Goal: Task Accomplishment & Management: Use online tool/utility

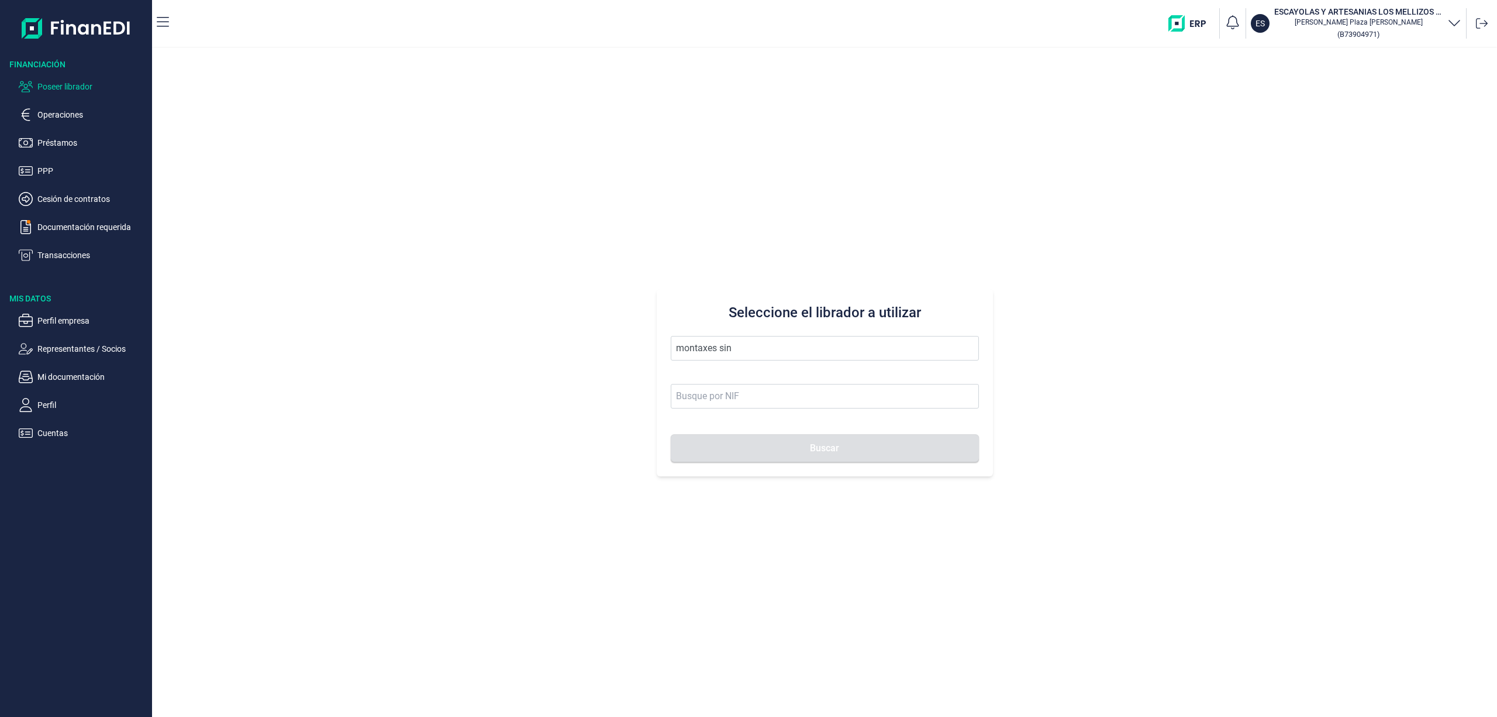
drag, startPoint x: 749, startPoint y: 344, endPoint x: 302, endPoint y: 225, distance: 462.4
click at [343, 276] on div "Seleccione el librador a utilizar montaxes sin Buscar" at bounding box center [824, 382] width 1345 height 669
drag, startPoint x: 712, startPoint y: 370, endPoint x: 719, endPoint y: 392, distance: 22.9
click at [712, 373] on li "ESCAYOLAS Y ARTESANIAS LOS MELLIZOS SL" at bounding box center [825, 376] width 308 height 23
type input "ESCAYOLAS Y ARTESANIAS LOS MELLIZOS SL"
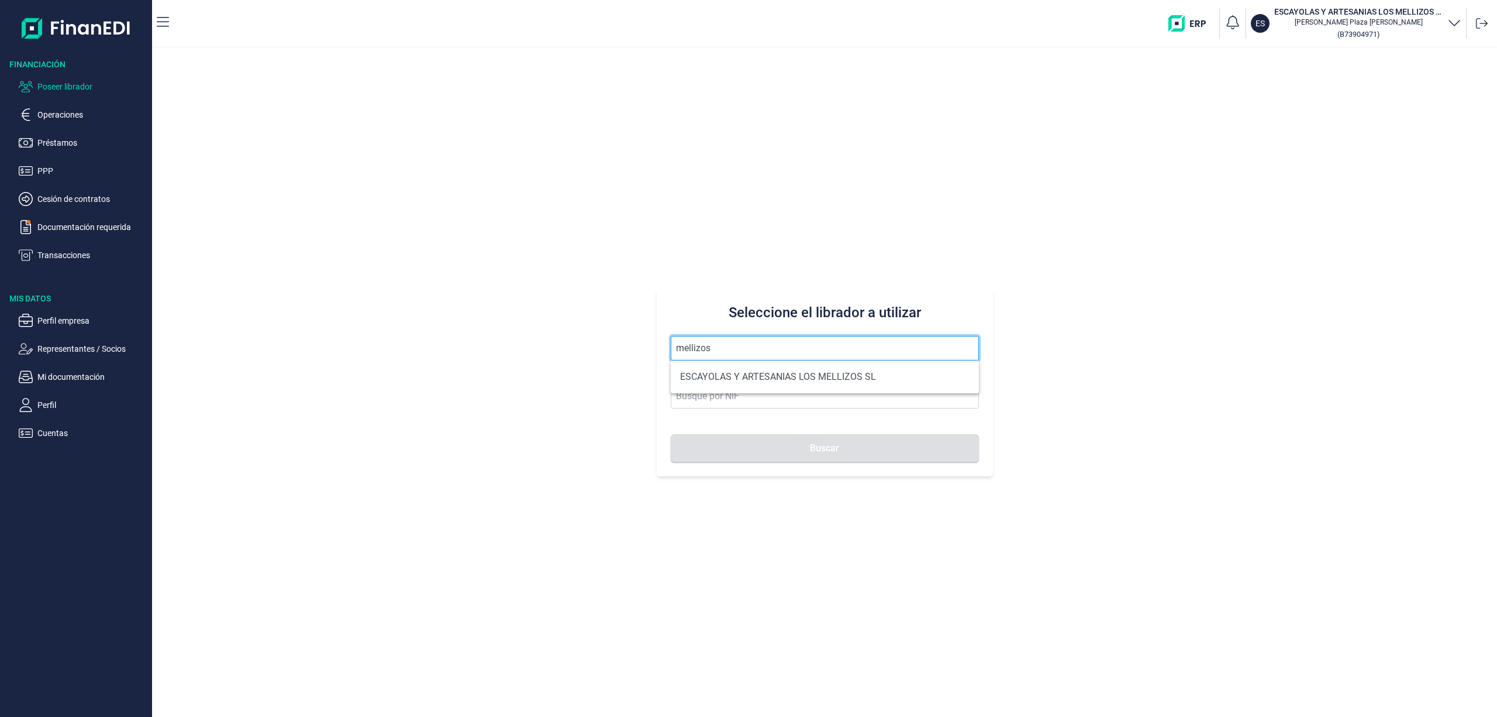
type input "B73904971"
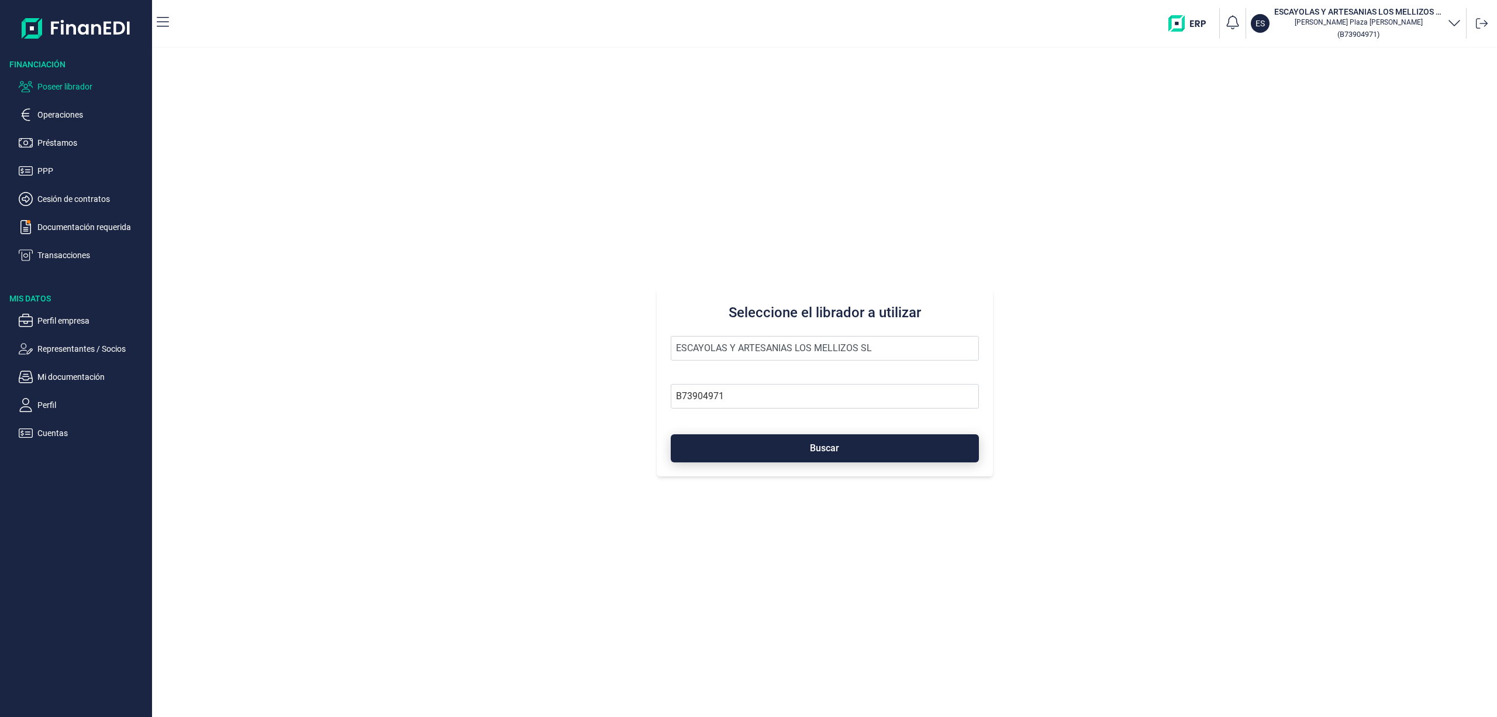
click at [735, 440] on button "Buscar" at bounding box center [825, 448] width 308 height 28
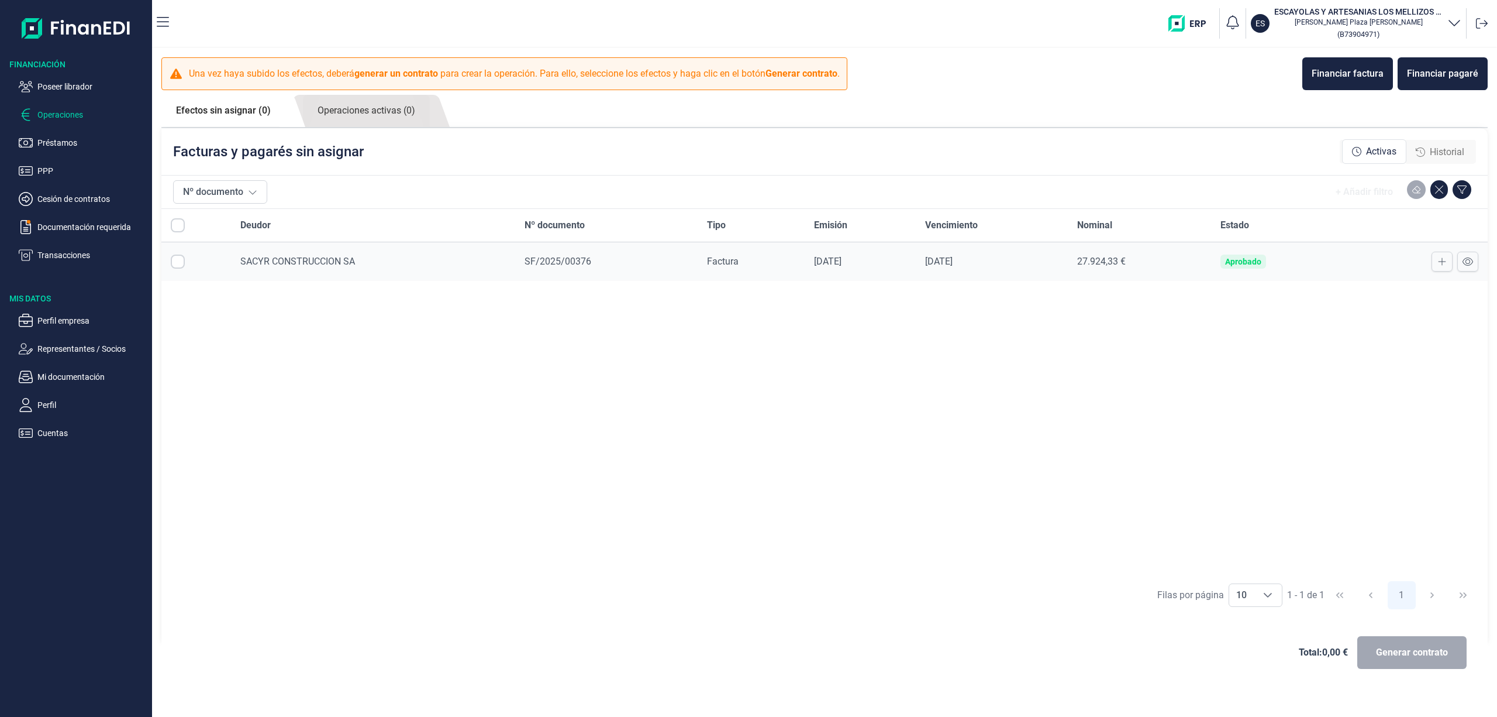
checkbox input "true"
click at [1418, 650] on span "Generar contrato" at bounding box center [1412, 652] width 72 height 14
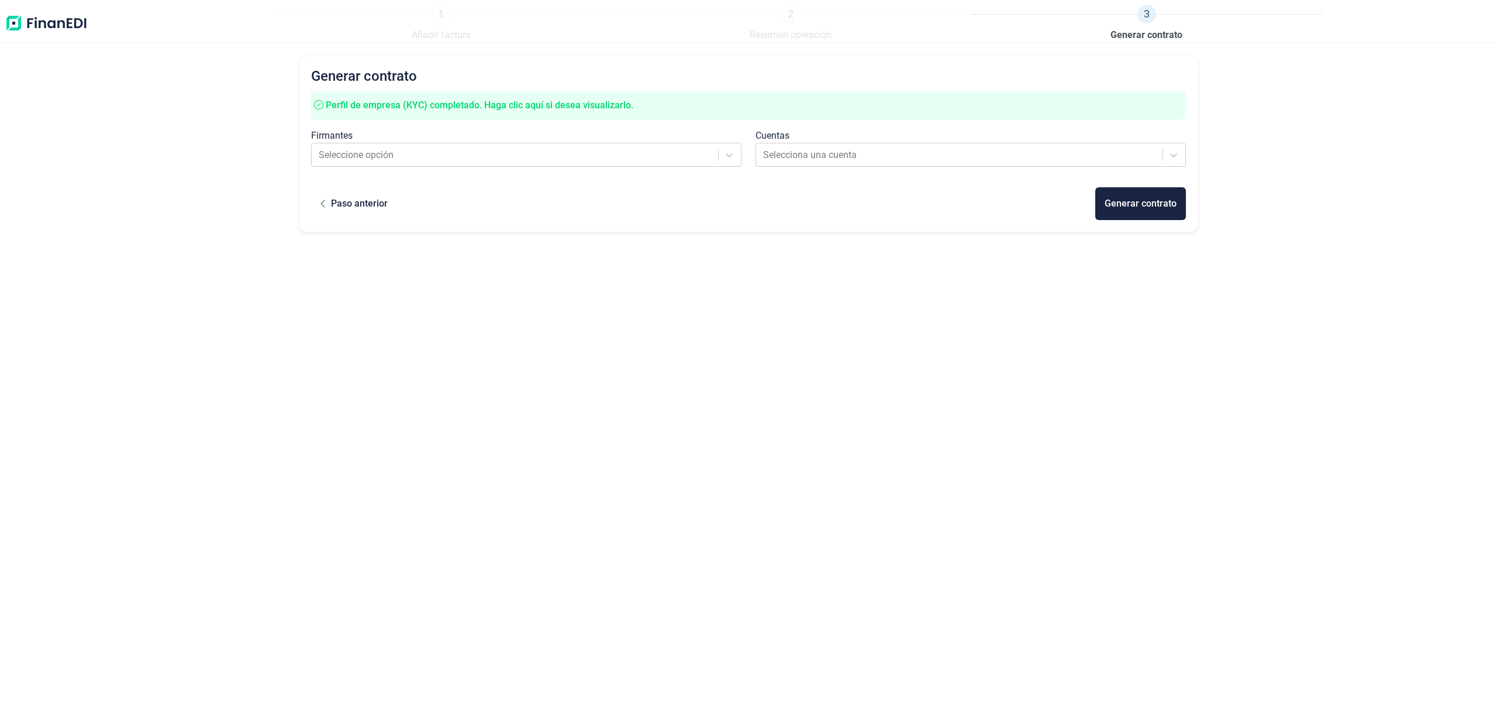
click at [409, 138] on div "Firmantes" at bounding box center [526, 136] width 431 height 14
click at [412, 160] on div at bounding box center [516, 155] width 394 height 16
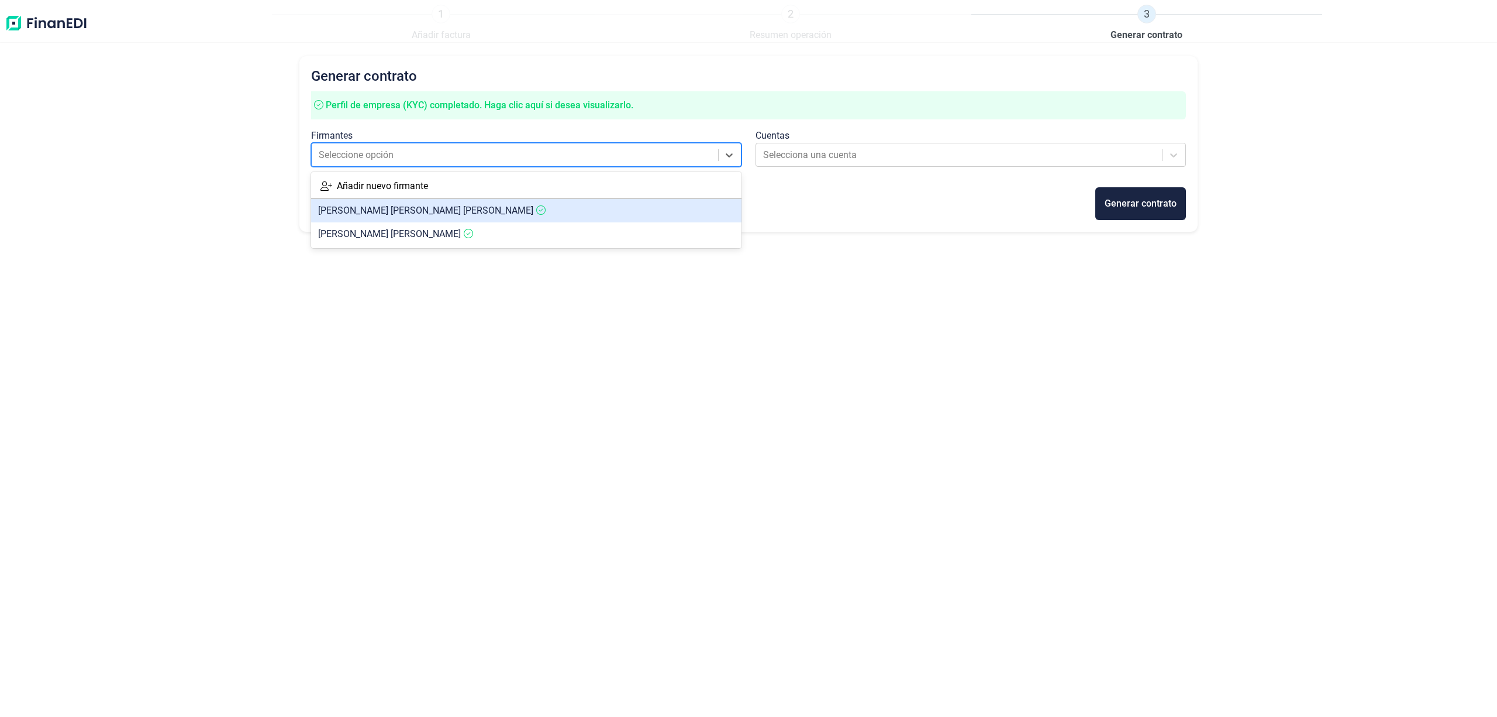
click at [408, 209] on span "[PERSON_NAME]" at bounding box center [425, 210] width 215 height 11
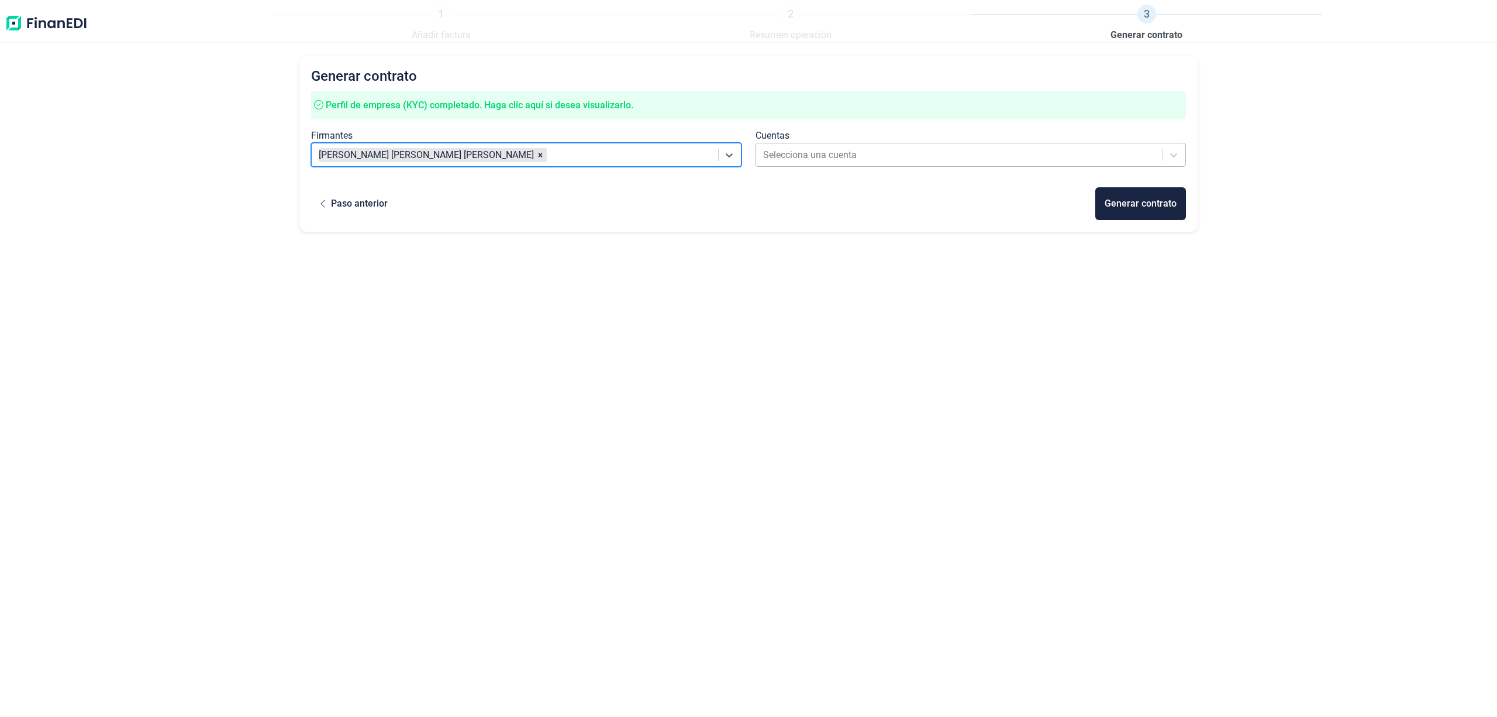
click at [822, 143] on div "Selecciona una cuenta" at bounding box center [971, 155] width 431 height 24
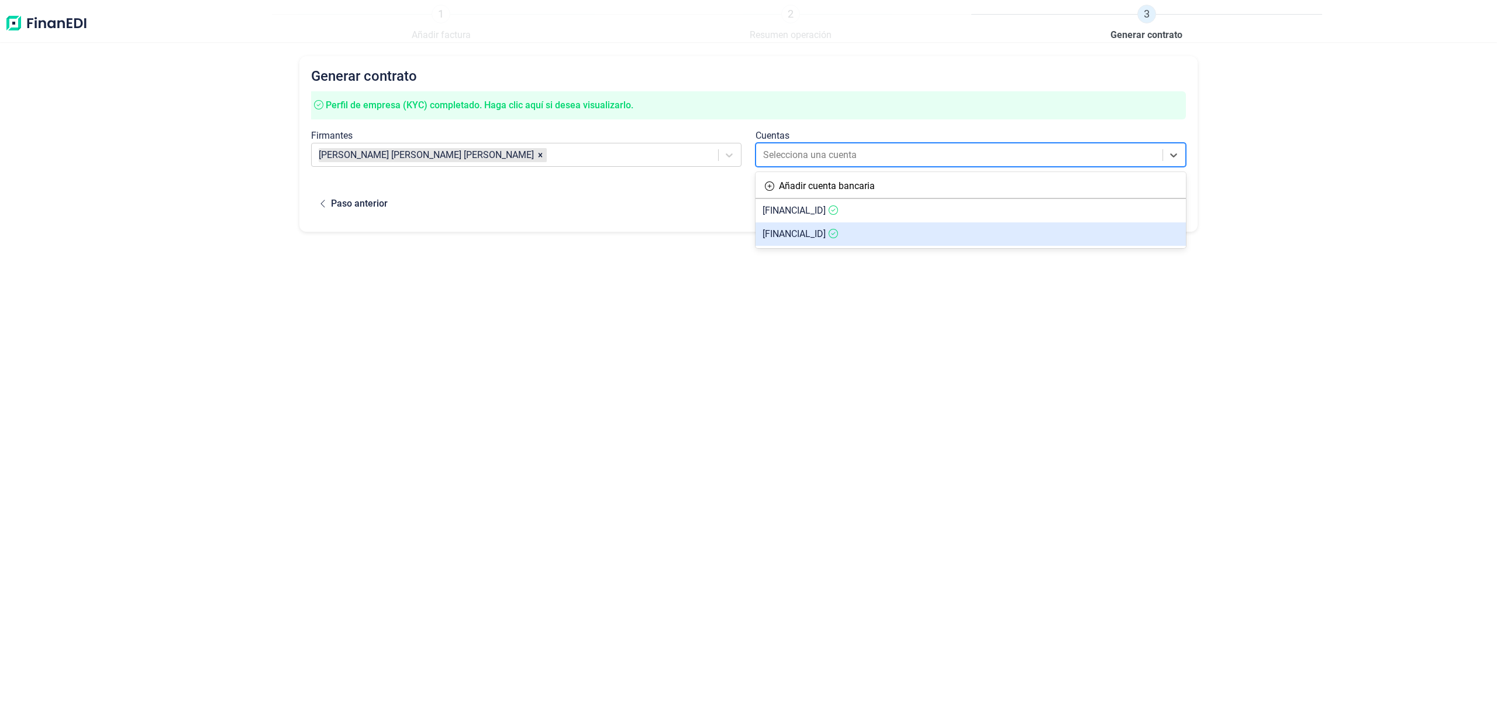
click at [826, 237] on span "[FINANCIAL_ID]" at bounding box center [794, 233] width 63 height 11
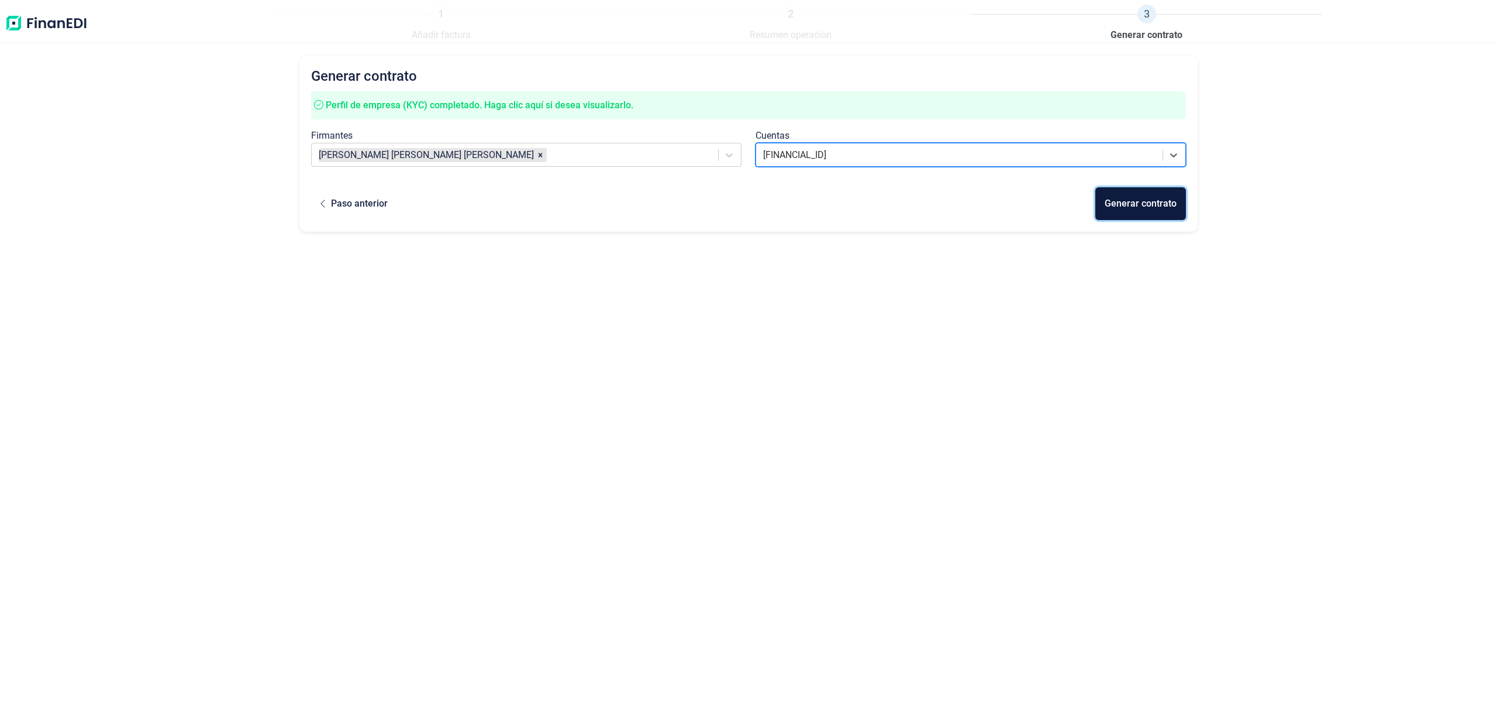
click at [1160, 206] on div "Generar contrato" at bounding box center [1141, 204] width 72 height 14
